Goal: Information Seeking & Learning: Learn about a topic

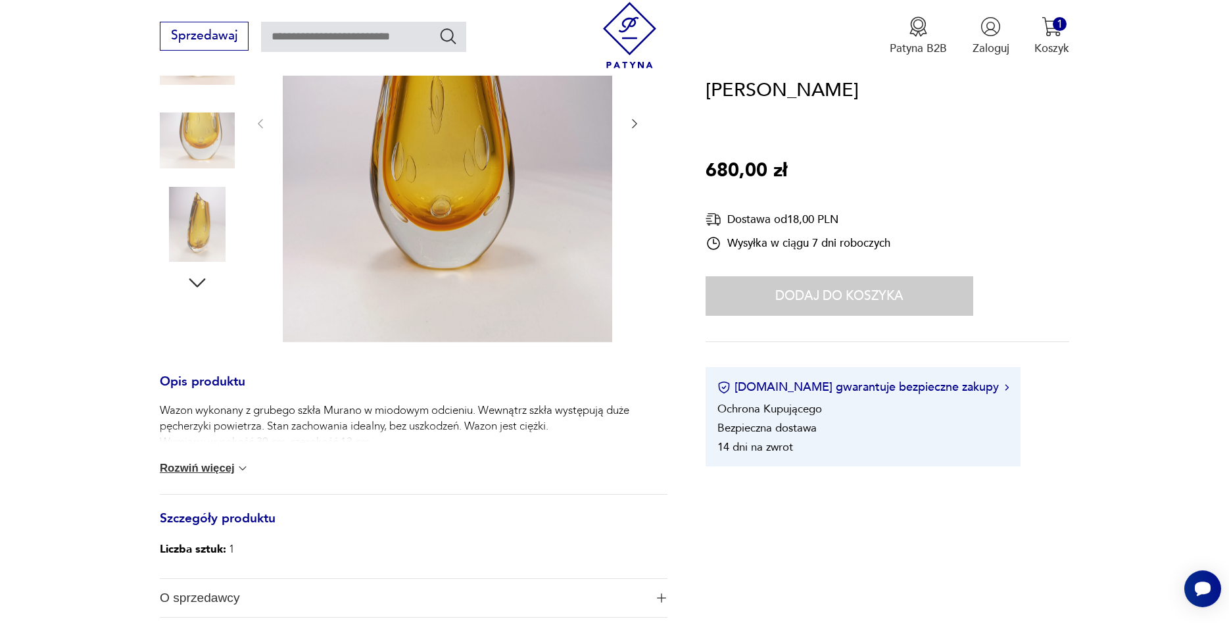
scroll to position [335, 0]
click at [199, 432] on p "Wazon wykonany z grubego szkła Murano w miodowym odcieniu. Wewnątrz szkła wystę…" at bounding box center [414, 427] width 508 height 47
click at [230, 550] on p "Liczba sztuk: 1" at bounding box center [197, 551] width 75 height 20
click at [244, 475] on img at bounding box center [242, 469] width 13 height 13
click at [244, 475] on div "Wazon wykonany z grubego szkła Murano w miodowym odcieniu. Wewnątrz szkła wystę…" at bounding box center [414, 449] width 508 height 91
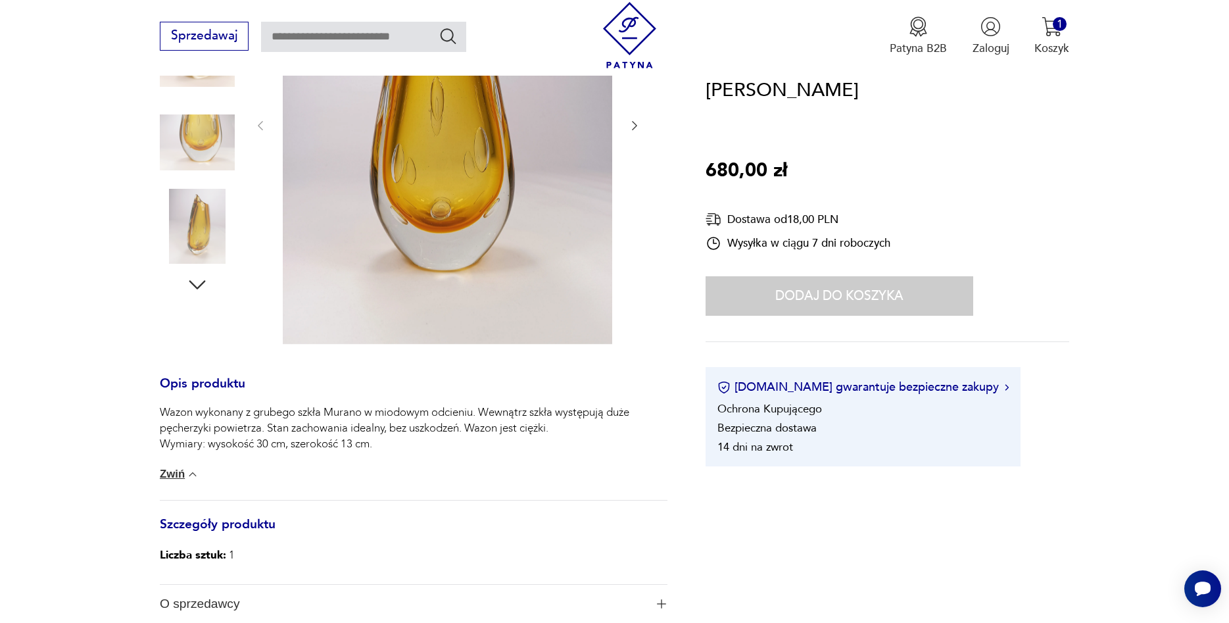
click at [220, 435] on p "Wazon wykonany z grubego szkła Murano w miodowym odcieniu. Wewnątrz szkła wystę…" at bounding box center [414, 427] width 508 height 47
click at [324, 437] on p "Wazon wykonany z grubego szkła Murano w miodowym odcieniu. Wewnątrz szkła wystę…" at bounding box center [414, 427] width 508 height 47
